Goal: Register for event/course

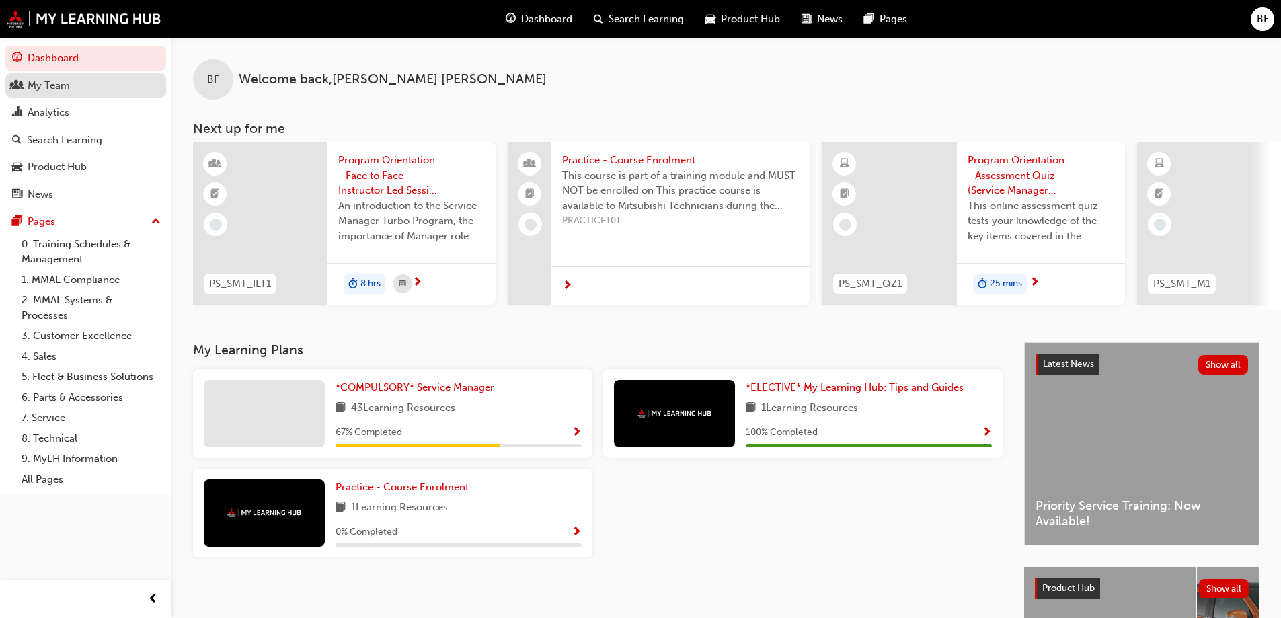
click at [102, 79] on div "My Team" at bounding box center [85, 85] width 147 height 17
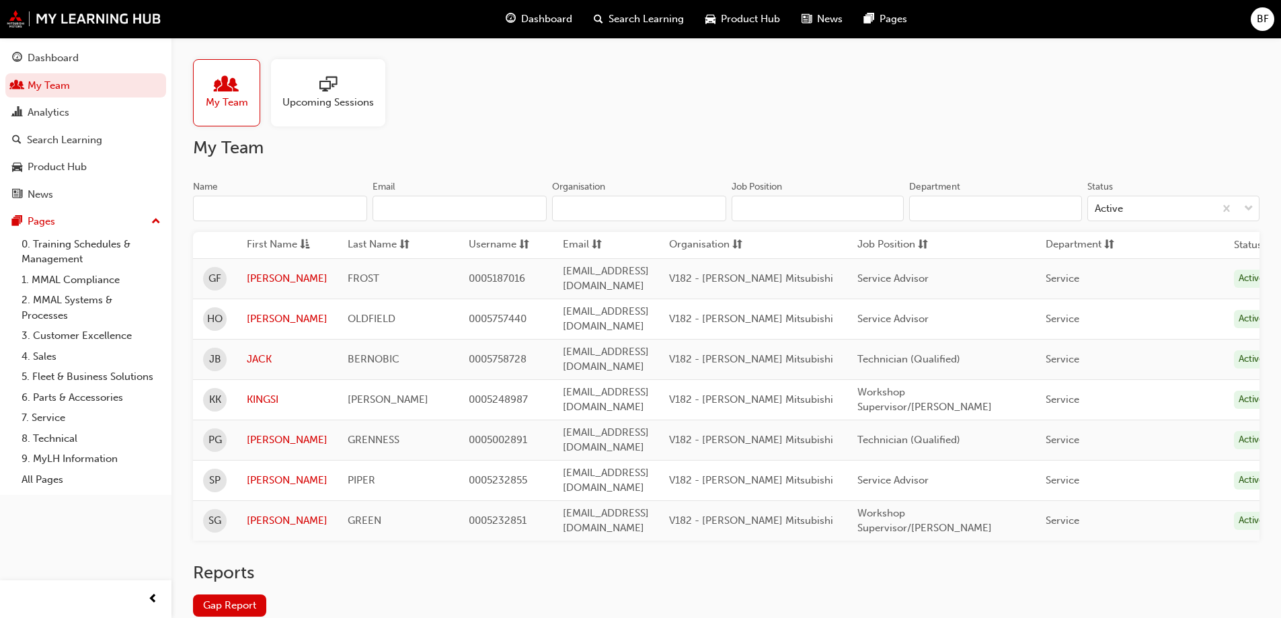
click at [322, 91] on span "sessionType_ONLINE_URL-icon" at bounding box center [327, 85] width 17 height 19
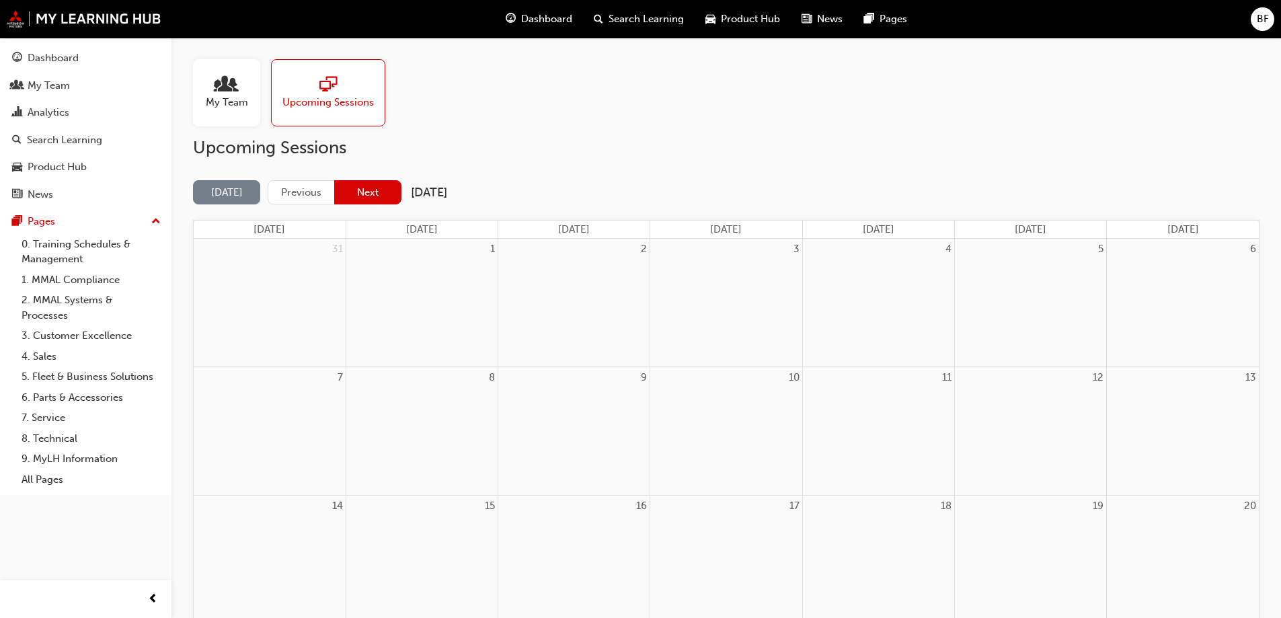
click at [380, 190] on button "Next" at bounding box center [367, 192] width 67 height 25
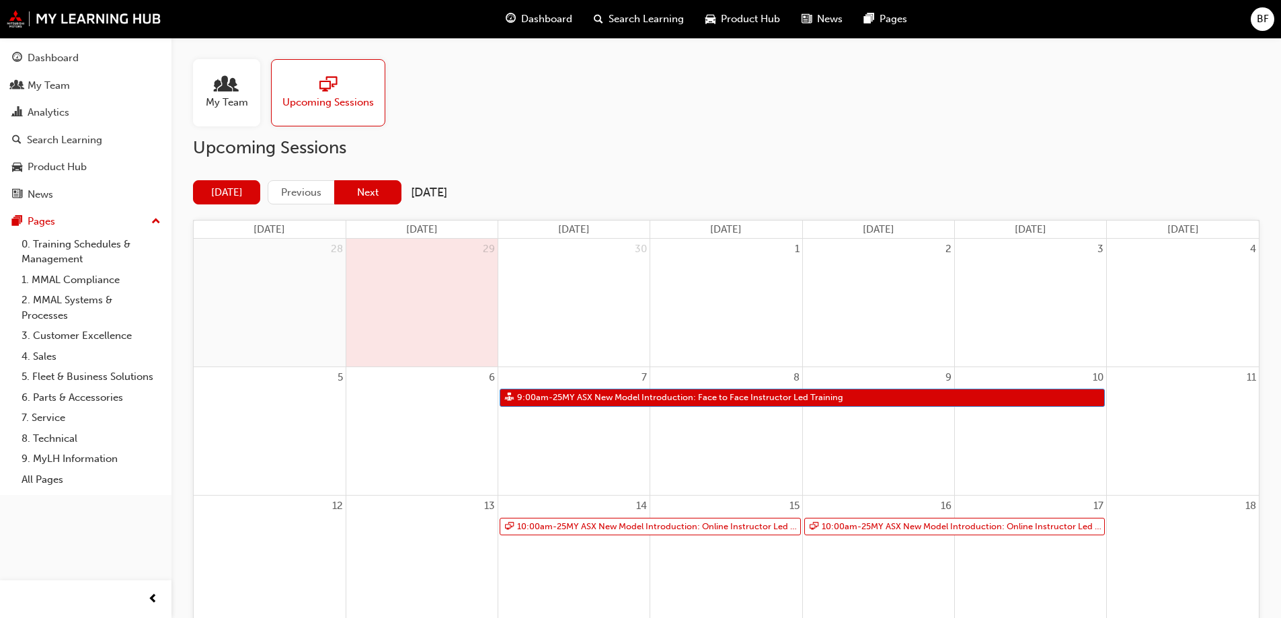
click at [372, 194] on button "Next" at bounding box center [367, 192] width 67 height 25
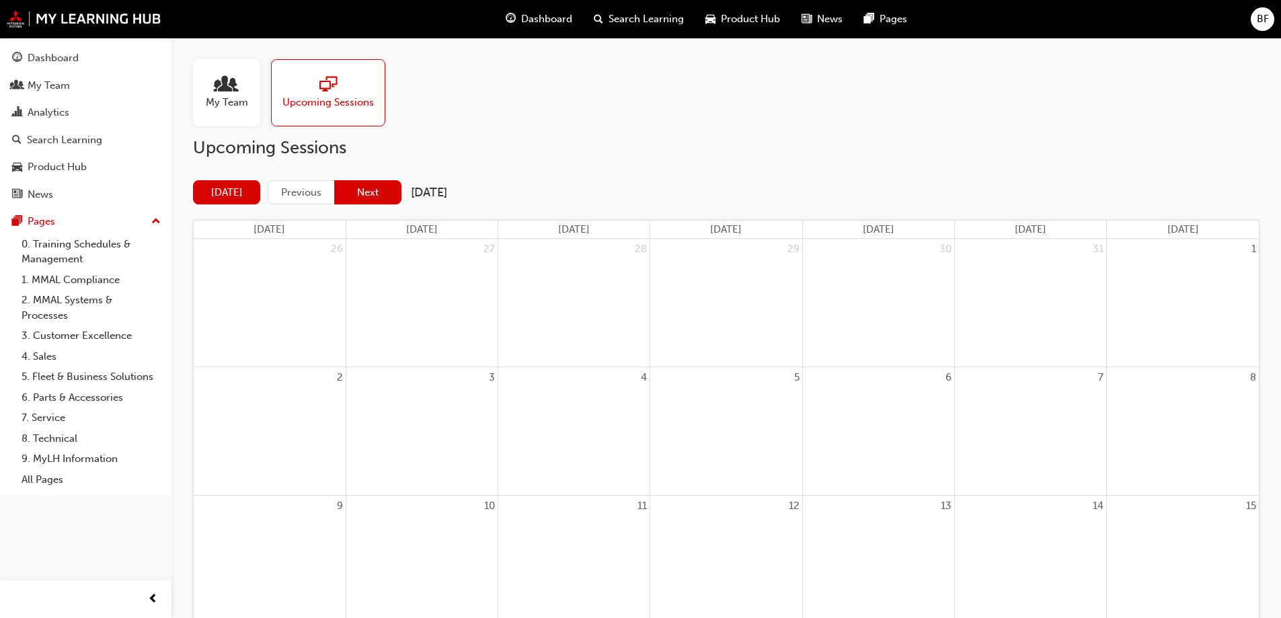
click at [377, 190] on button "Next" at bounding box center [367, 192] width 67 height 25
click at [649, 27] on div "Search Learning" at bounding box center [639, 19] width 112 height 28
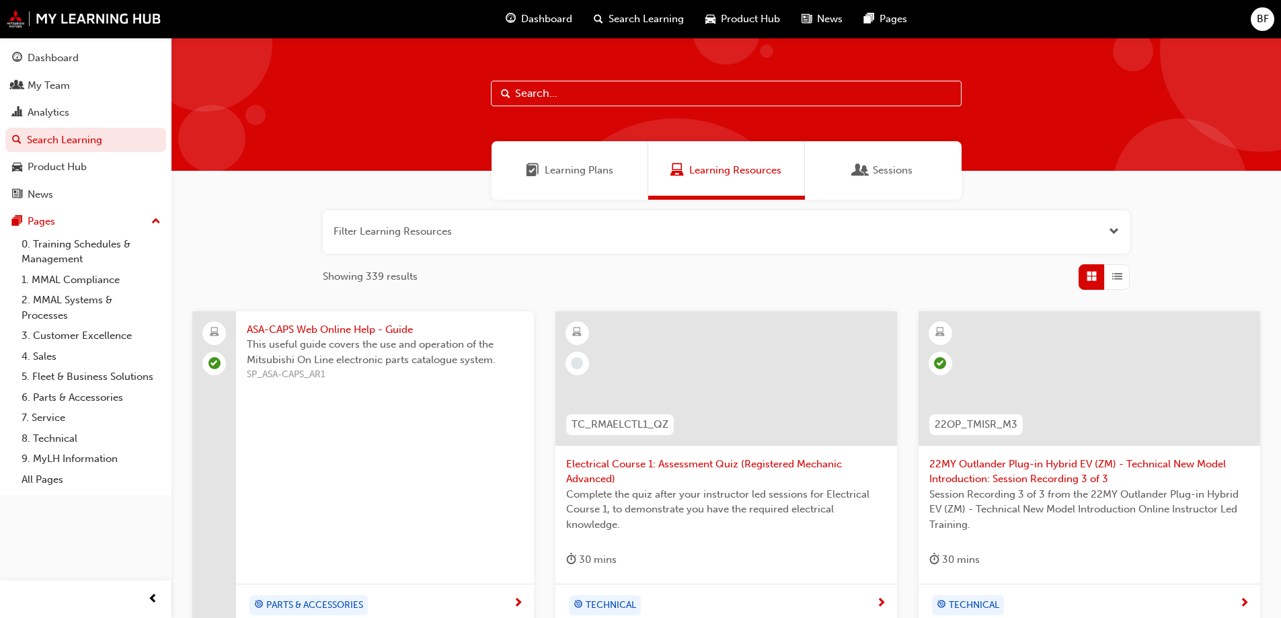
click at [884, 169] on span "Sessions" at bounding box center [893, 170] width 40 height 15
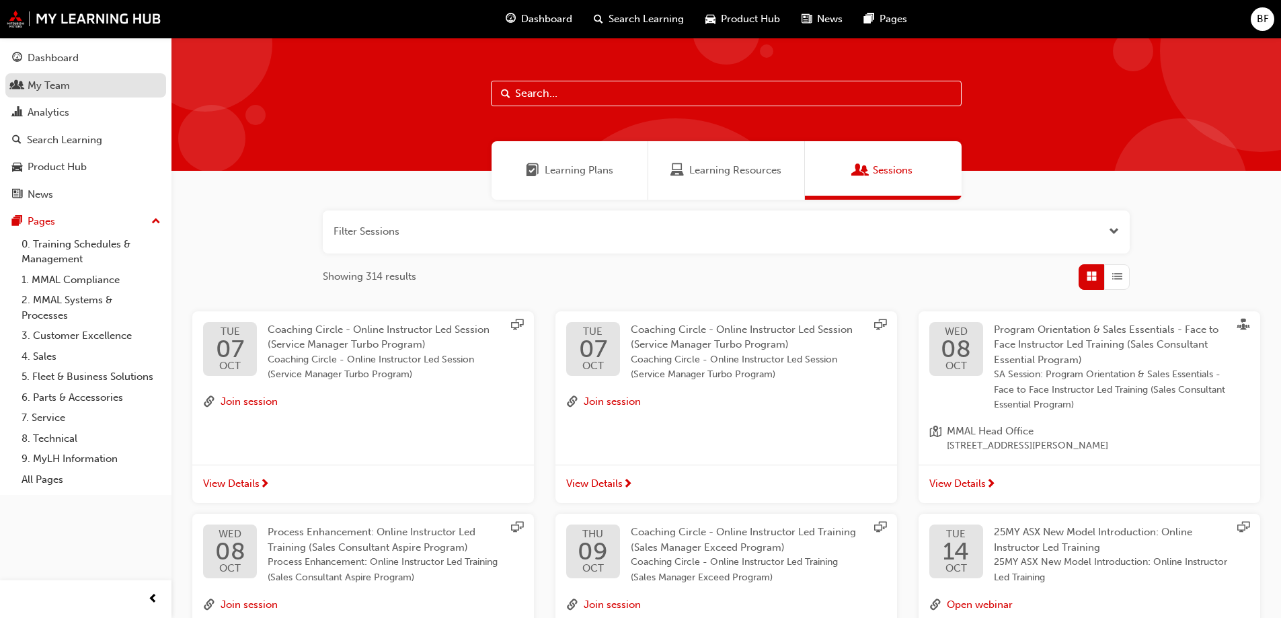
click at [65, 82] on div "My Team" at bounding box center [49, 85] width 42 height 15
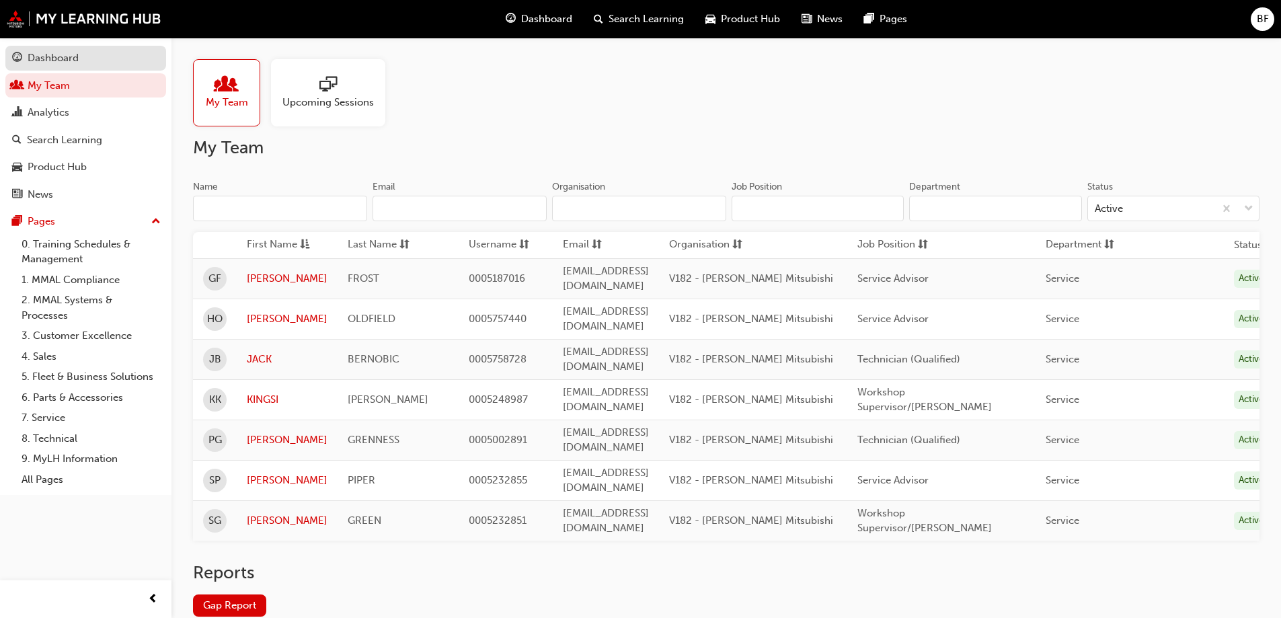
click at [71, 61] on div "Dashboard" at bounding box center [53, 57] width 51 height 15
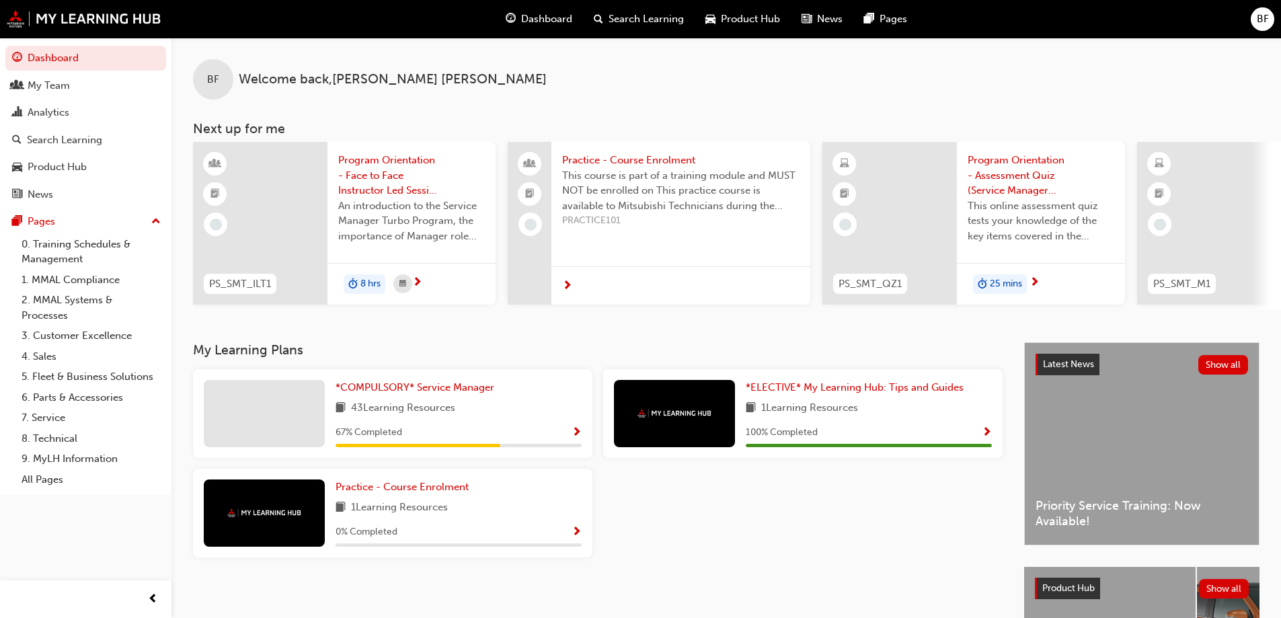
click at [368, 173] on span "Program Orientation - Face to Face Instructor Led Session (Service Manager Turb…" at bounding box center [411, 176] width 147 height 46
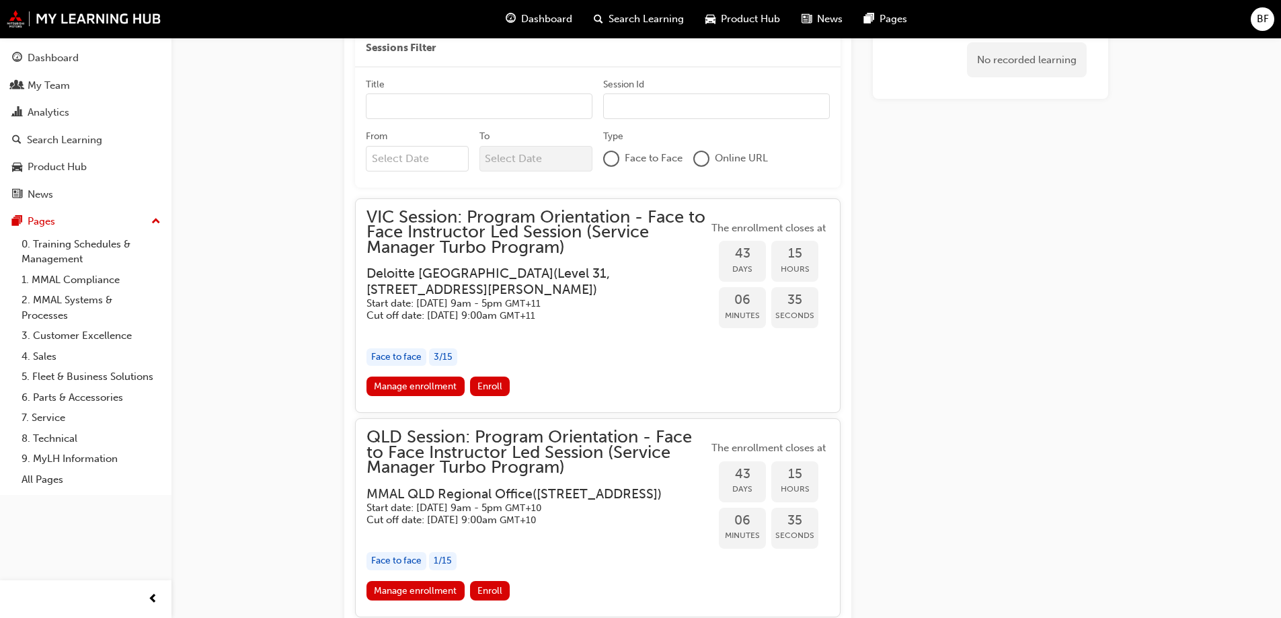
scroll to position [1070, 0]
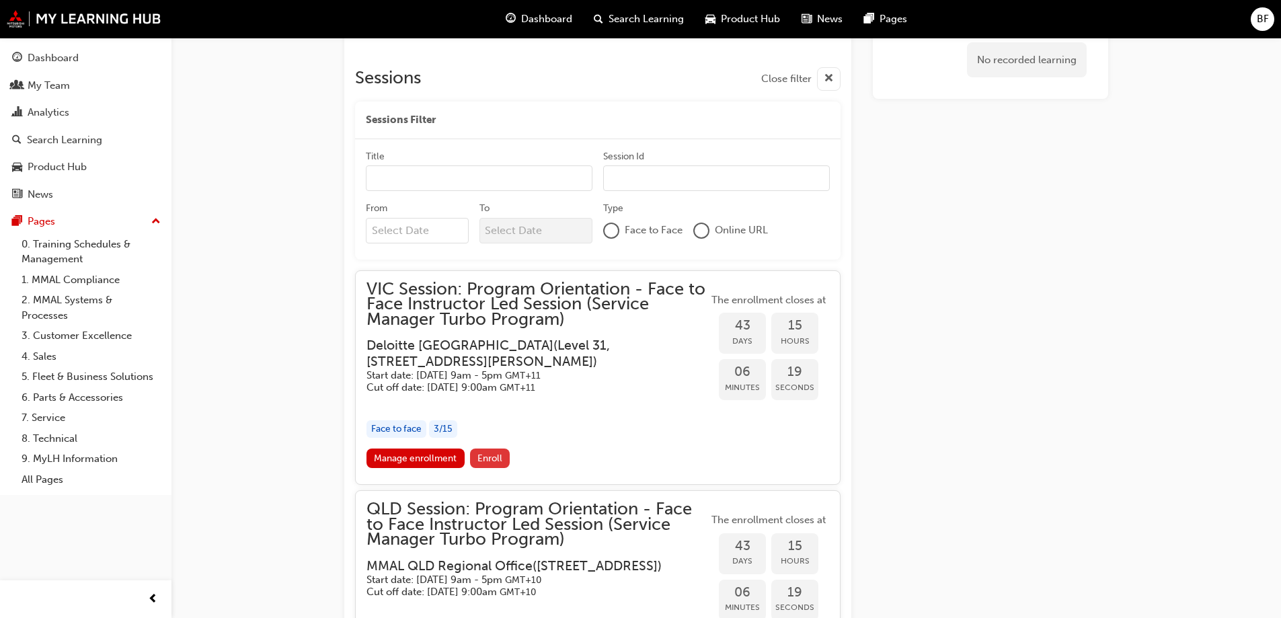
click at [491, 463] on span "Enroll" at bounding box center [489, 457] width 25 height 11
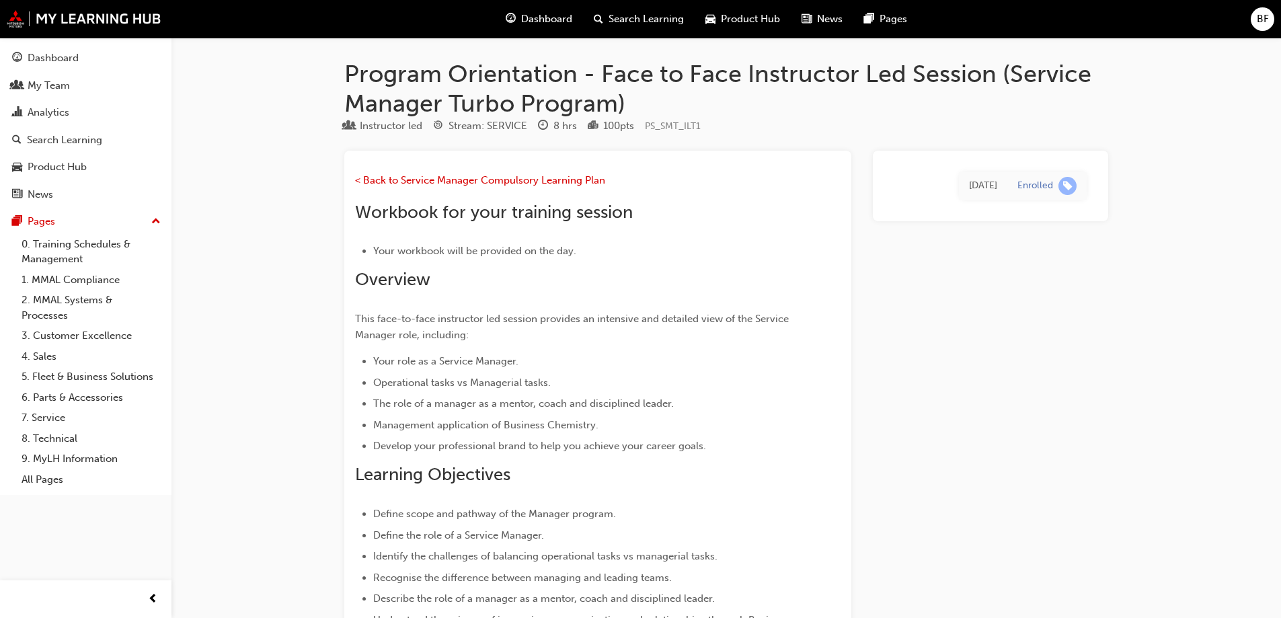
click at [557, 17] on span "Dashboard" at bounding box center [546, 18] width 51 height 15
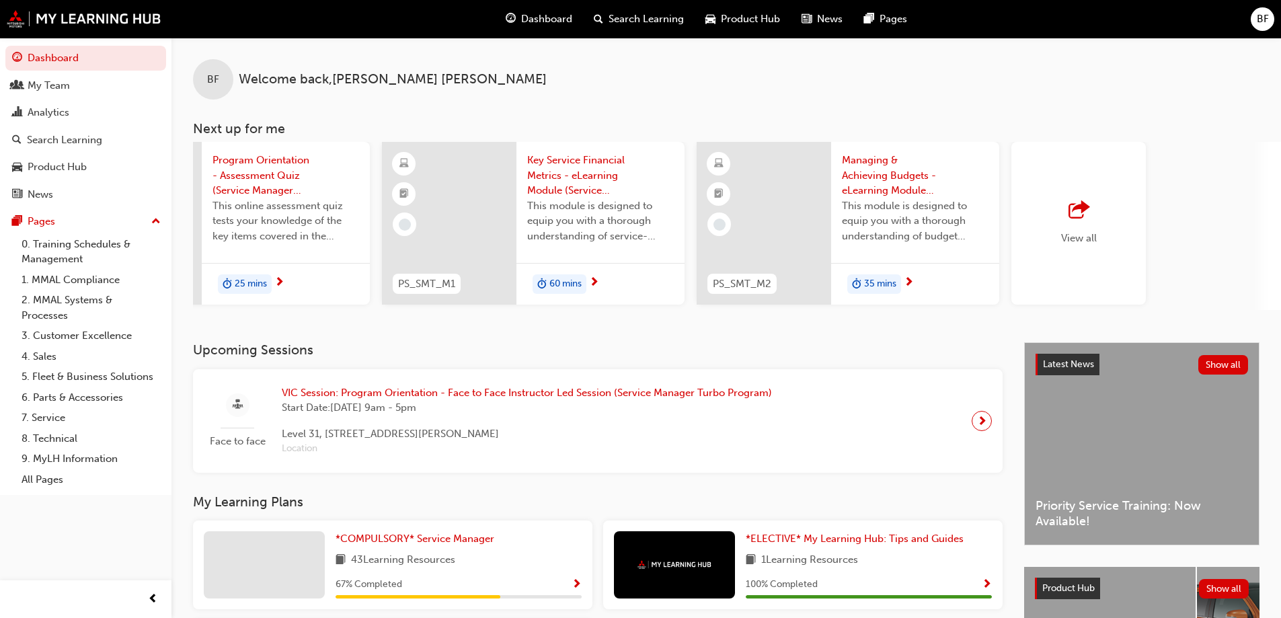
scroll to position [0, 798]
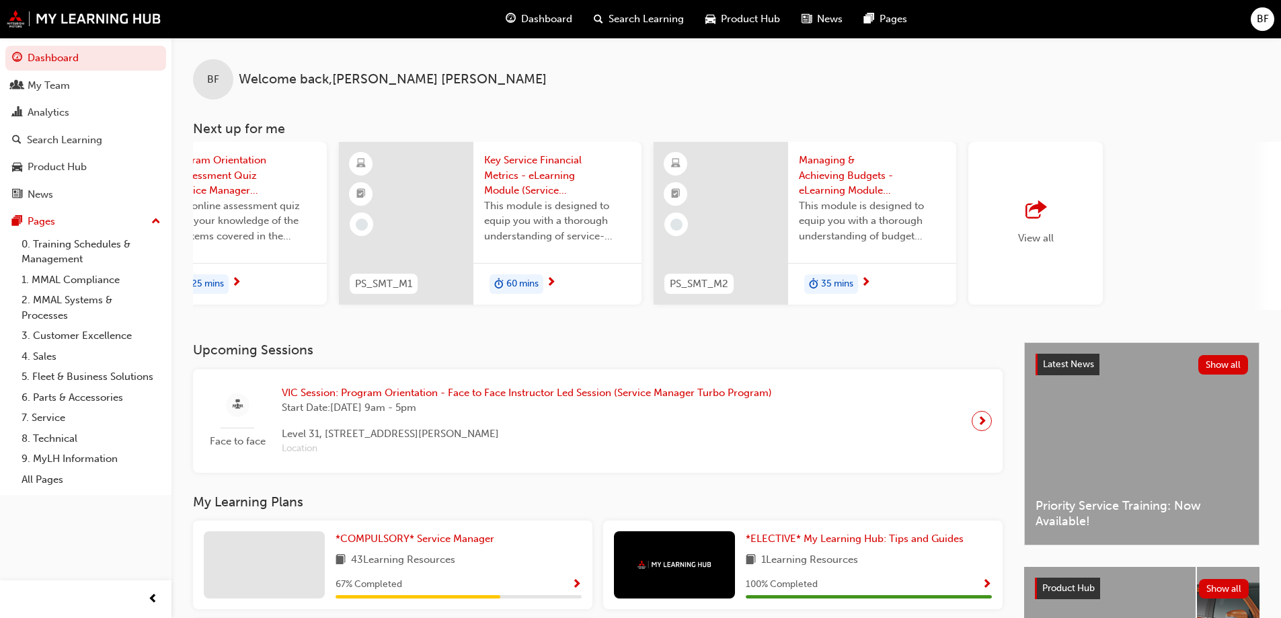
click at [1040, 210] on span "outbound-icon" at bounding box center [1035, 210] width 20 height 19
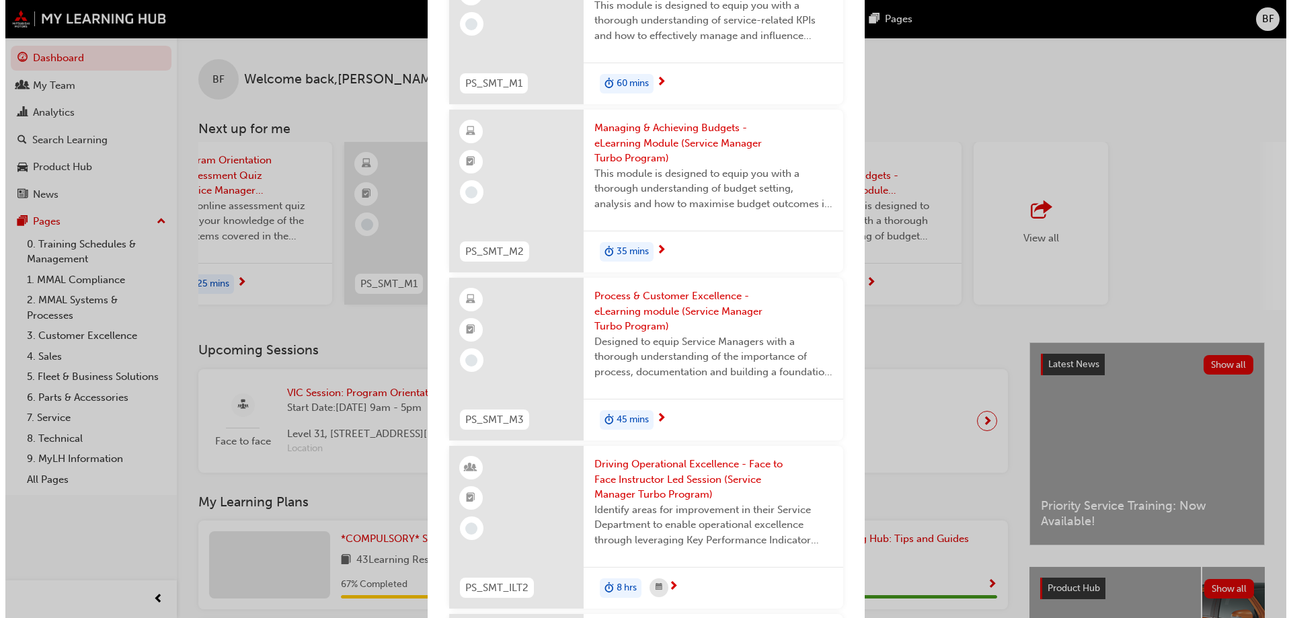
scroll to position [717, 0]
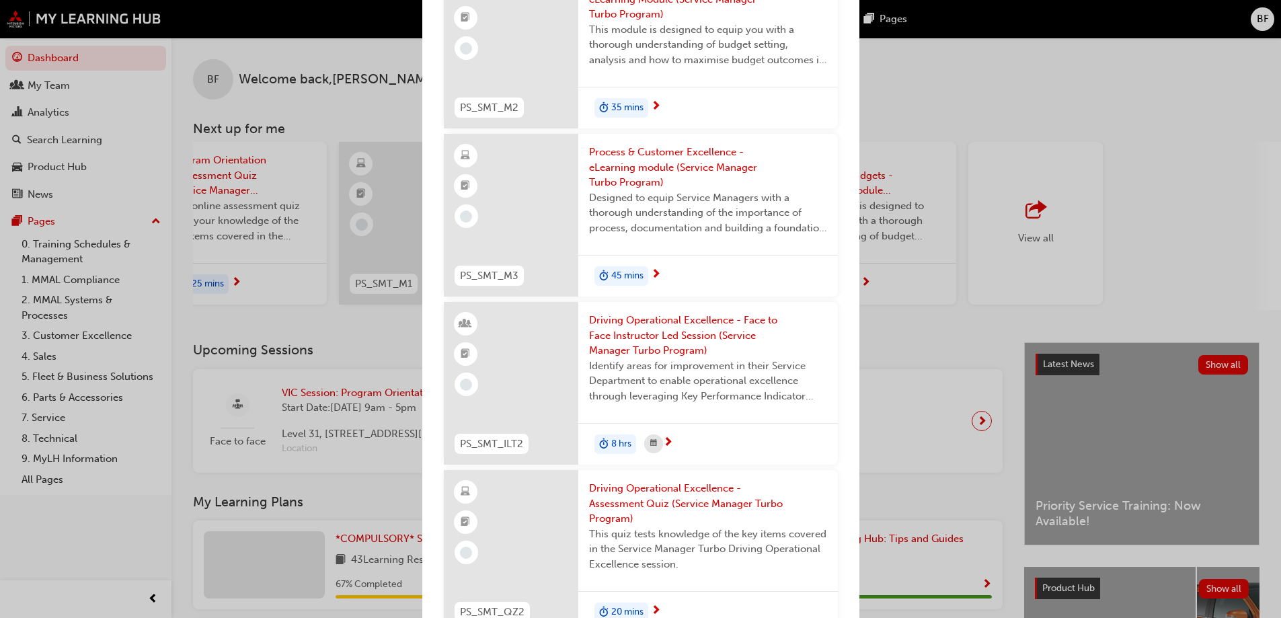
click at [680, 345] on span "Driving Operational Excellence - Face to Face Instructor Led Session (Service M…" at bounding box center [708, 336] width 238 height 46
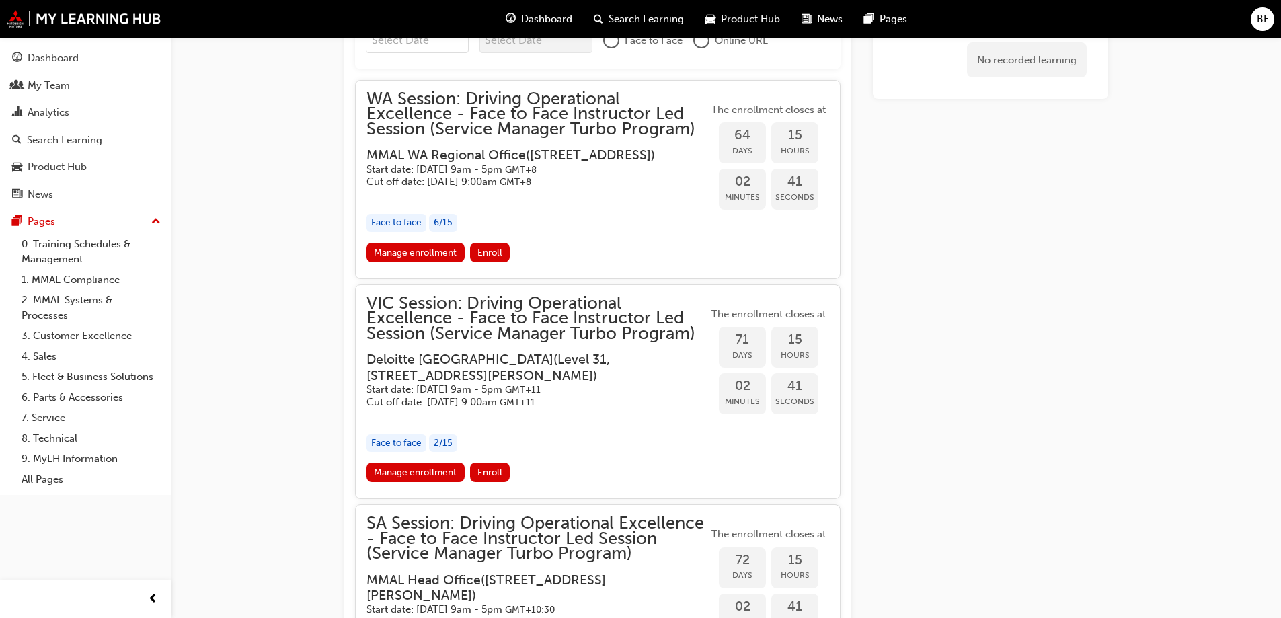
scroll to position [1193, 0]
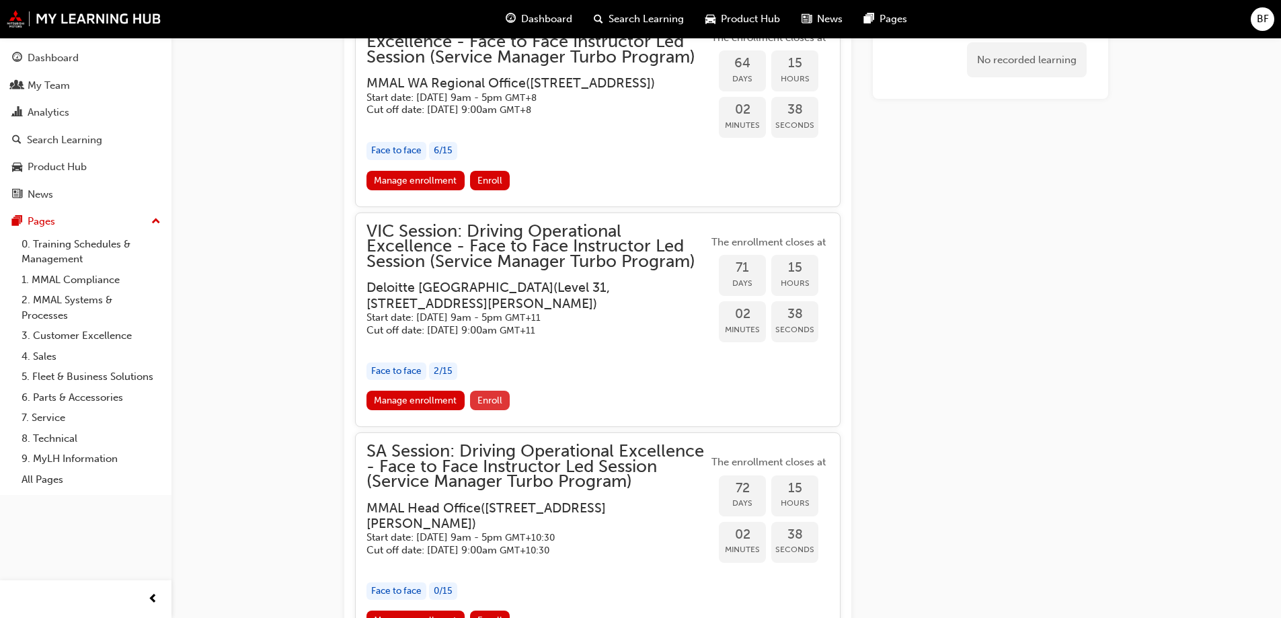
click at [496, 406] on span "Enroll" at bounding box center [489, 400] width 25 height 11
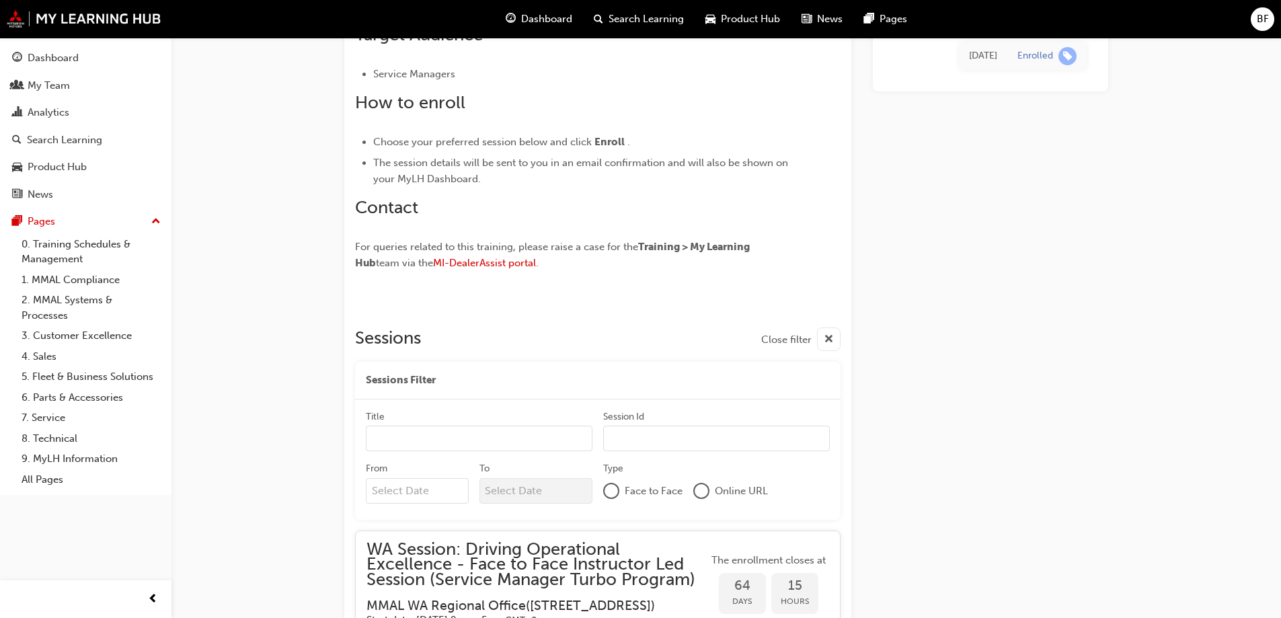
scroll to position [691, 0]
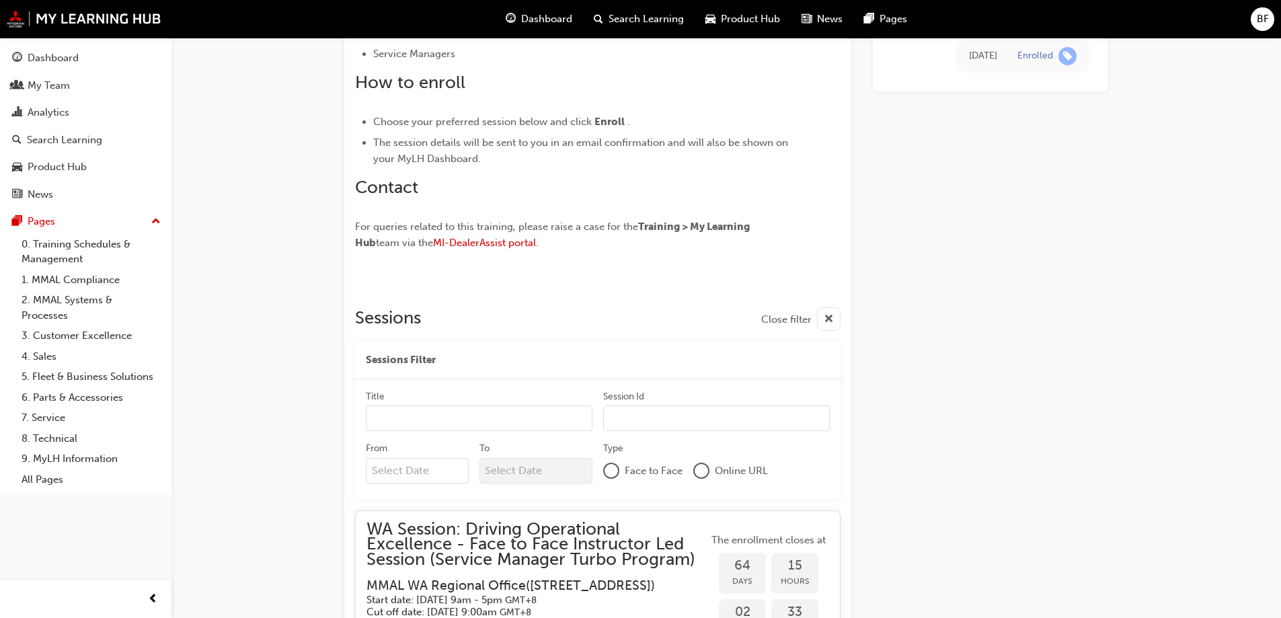
click at [532, 19] on span "Dashboard" at bounding box center [546, 18] width 51 height 15
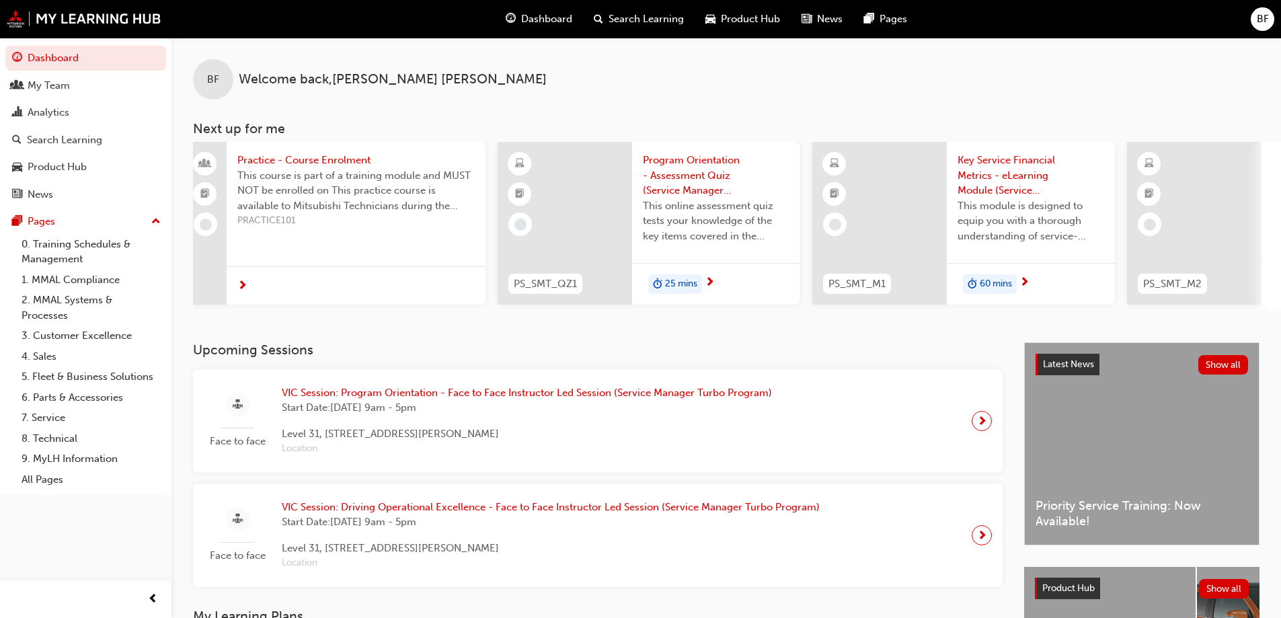
scroll to position [0, 798]
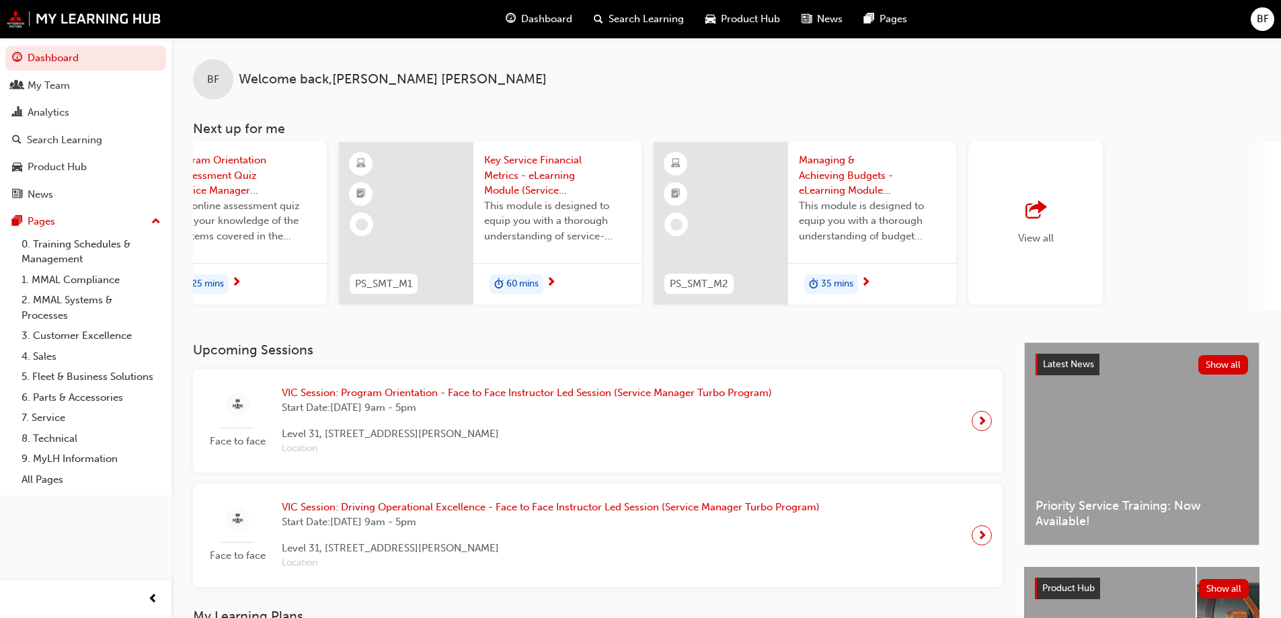
click at [1027, 219] on span "outbound-icon" at bounding box center [1035, 210] width 20 height 19
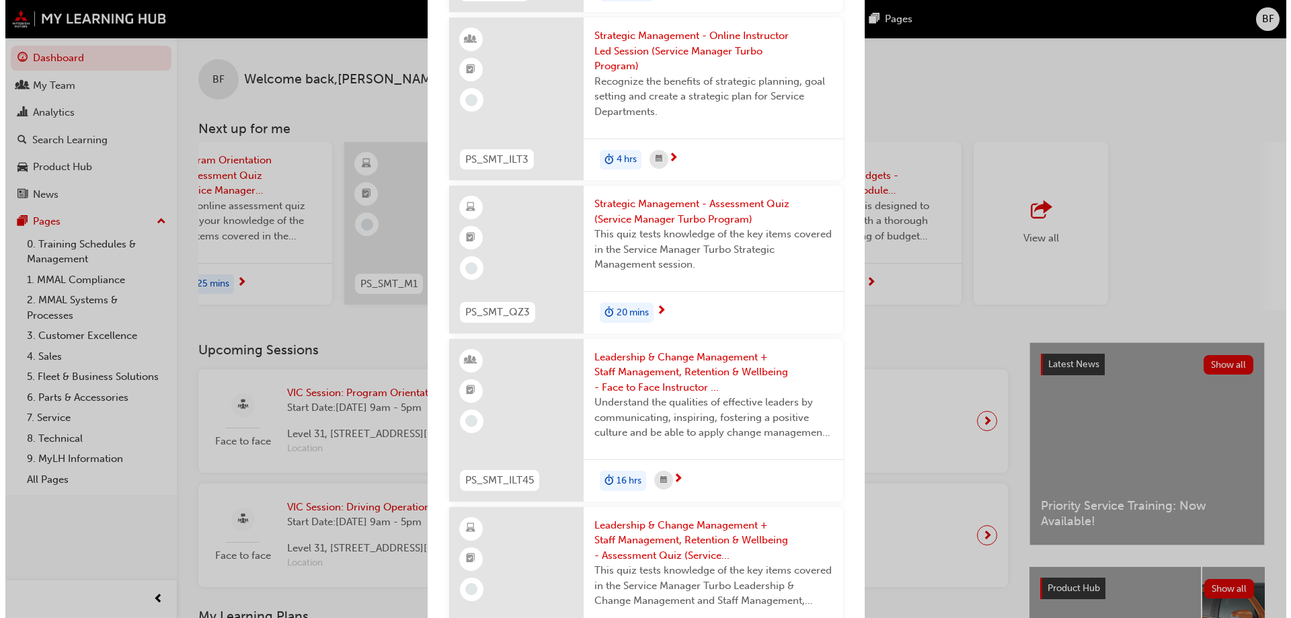
scroll to position [1578, 0]
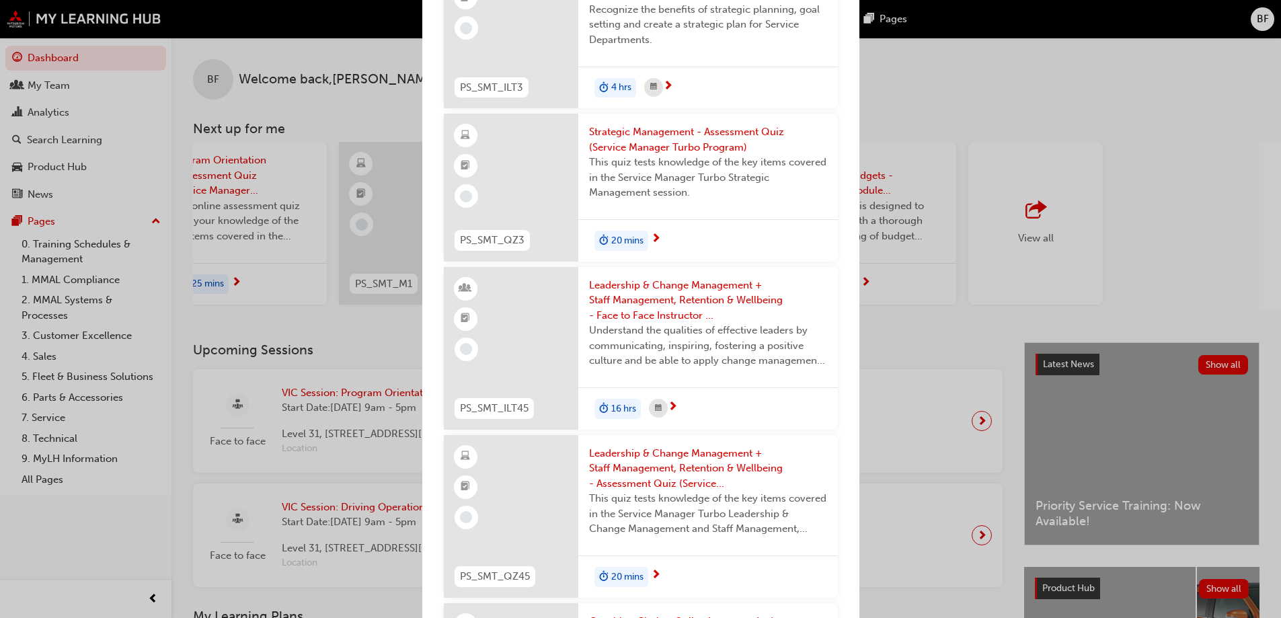
click at [702, 307] on span "Leadership & Change Management + Staff Management, Retention & Wellbeing - Face…" at bounding box center [708, 301] width 238 height 46
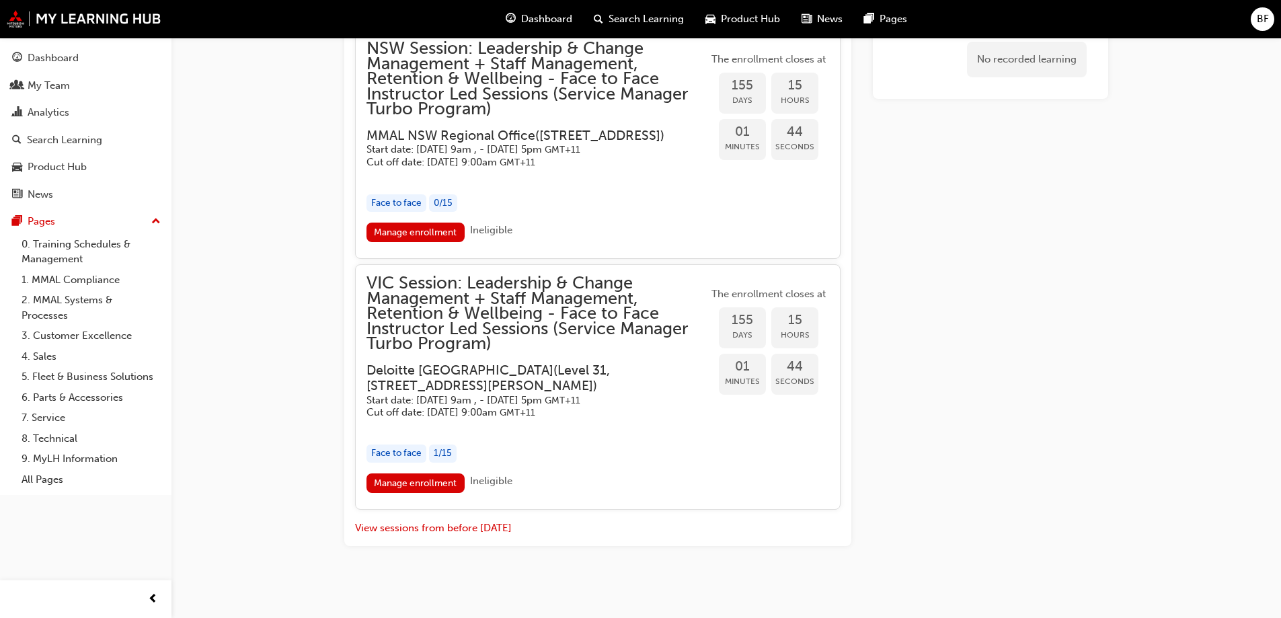
scroll to position [2701, 0]
